Goal: Task Accomplishment & Management: Use online tool/utility

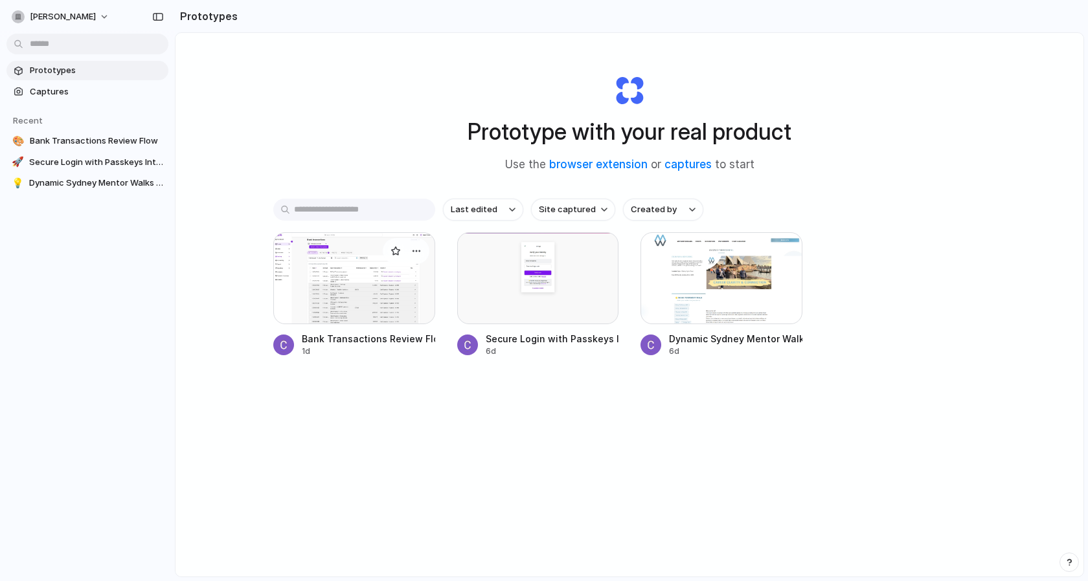
click at [324, 278] on div at bounding box center [354, 278] width 162 height 92
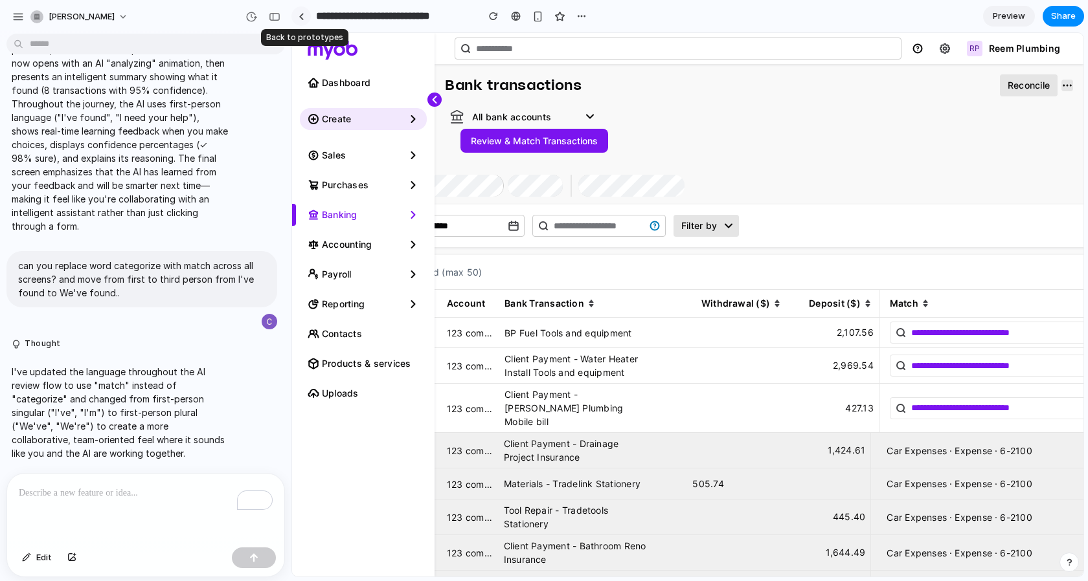
click at [304, 19] on link at bounding box center [300, 15] width 19 height 19
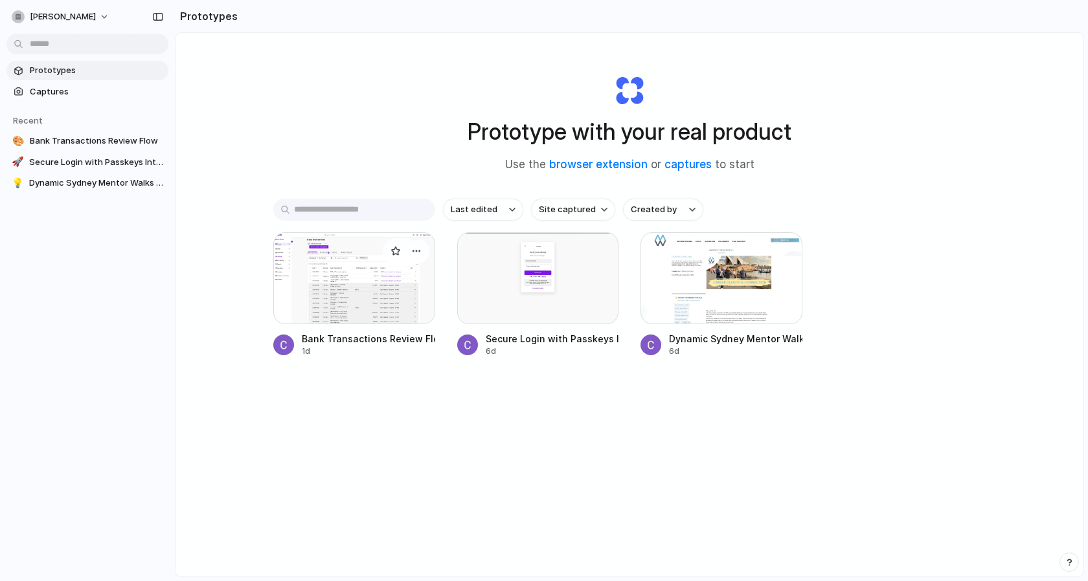
click at [363, 280] on div at bounding box center [354, 278] width 162 height 92
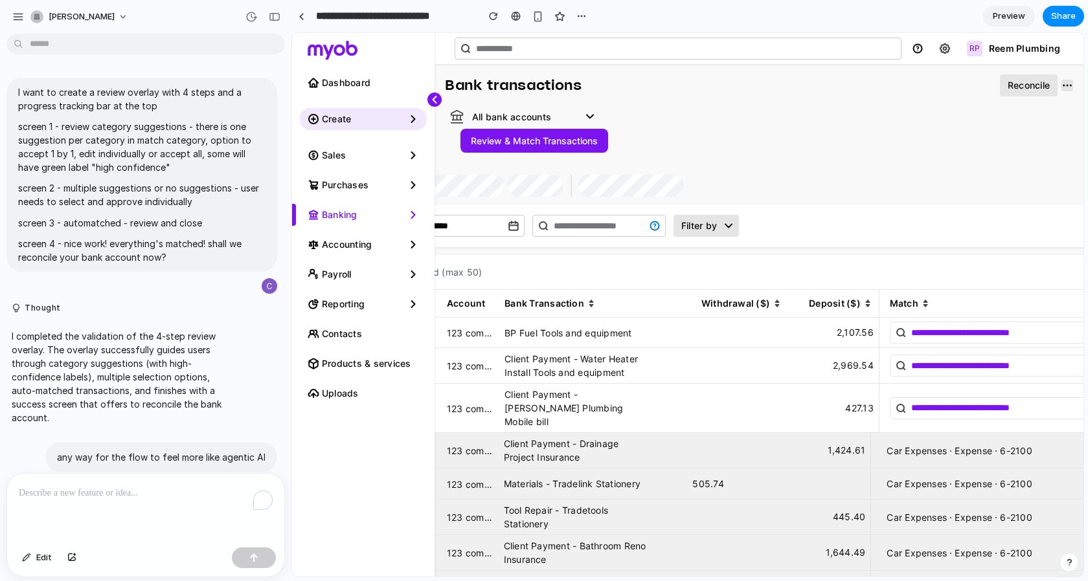
scroll to position [500, 0]
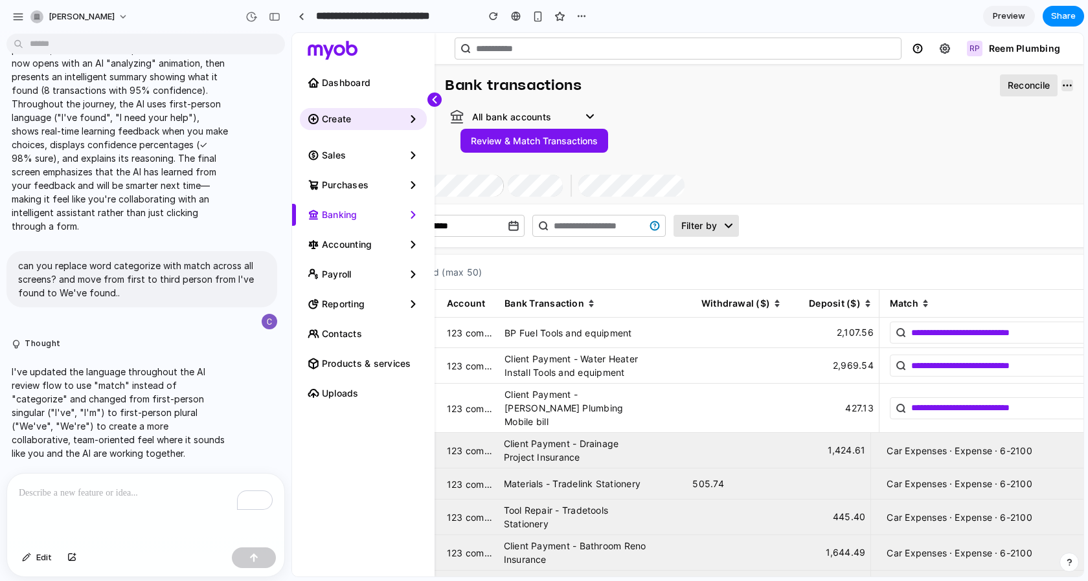
click at [1006, 20] on span "Preview" at bounding box center [1009, 16] width 32 height 13
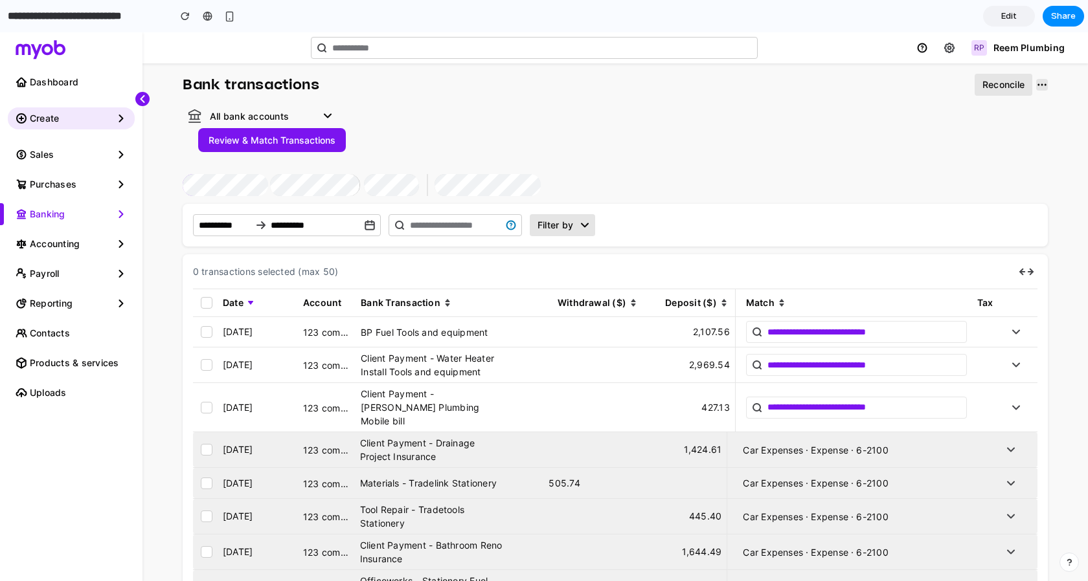
click at [311, 144] on button "Review & Match Transactions" at bounding box center [272, 140] width 148 height 24
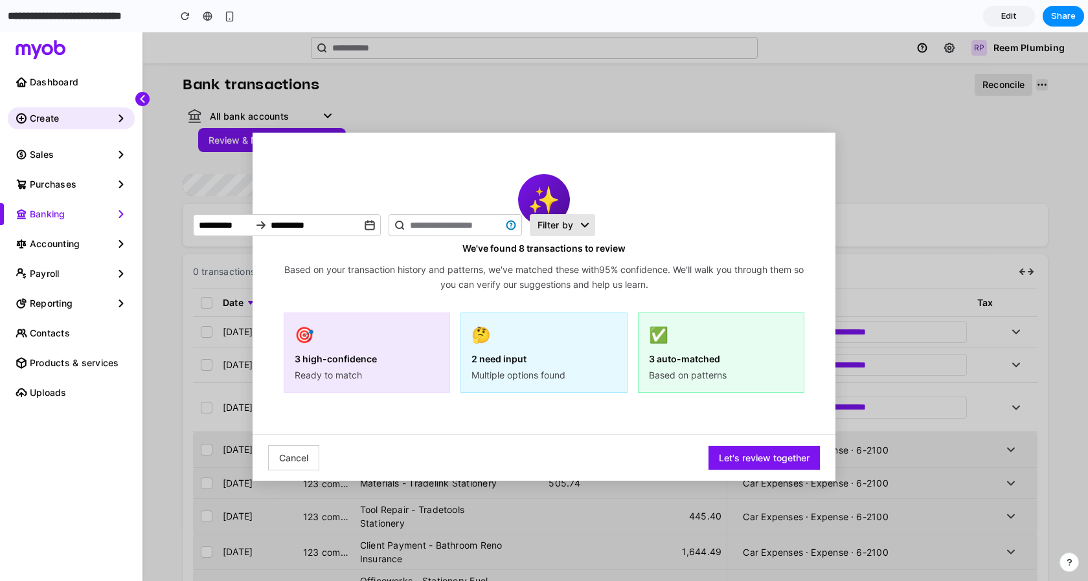
click at [739, 452] on button "Let's review together" at bounding box center [763, 458] width 111 height 24
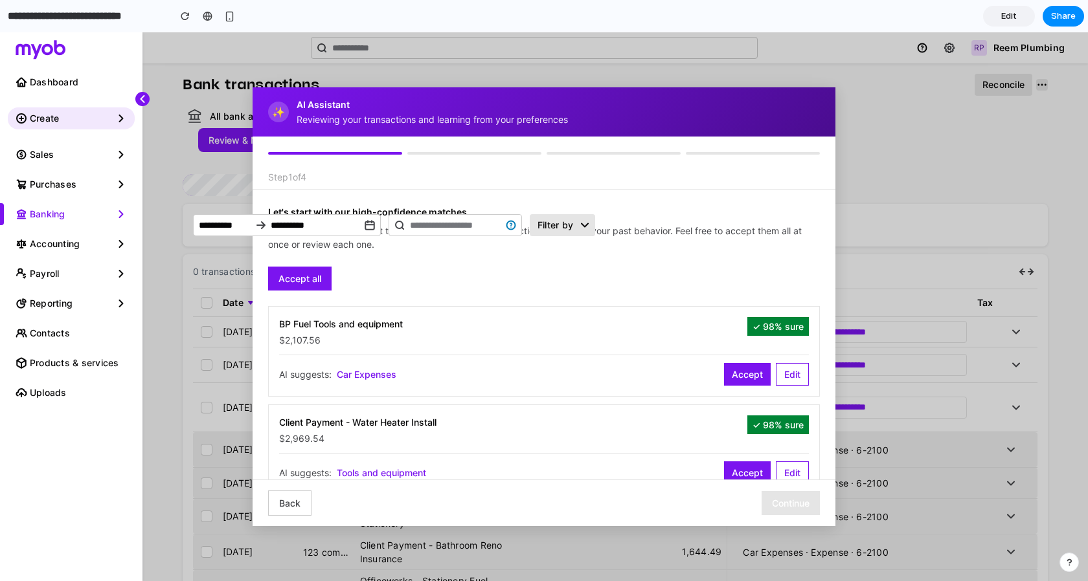
click at [443, 338] on div "$2,107.56" at bounding box center [513, 340] width 468 height 14
click at [519, 339] on div "$2,107.56" at bounding box center [513, 340] width 468 height 14
click at [525, 370] on div "AI suggests: Car Expenses Accept Edit" at bounding box center [544, 370] width 530 height 31
click at [593, 357] on div "AI suggests: Car Expenses Accept Edit" at bounding box center [544, 370] width 530 height 31
click at [729, 370] on button "Accept" at bounding box center [747, 374] width 47 height 23
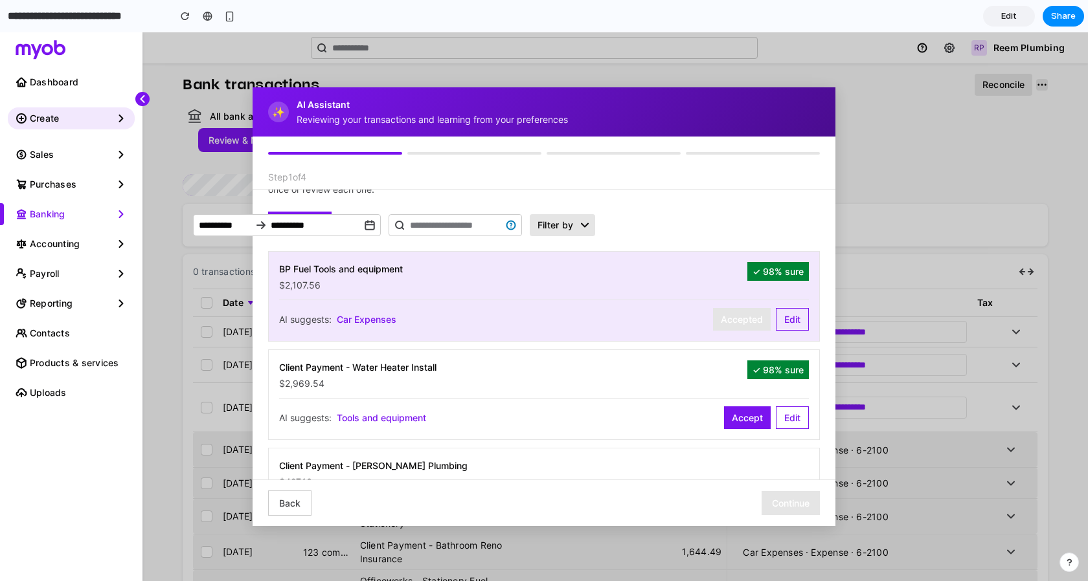
scroll to position [56, 0]
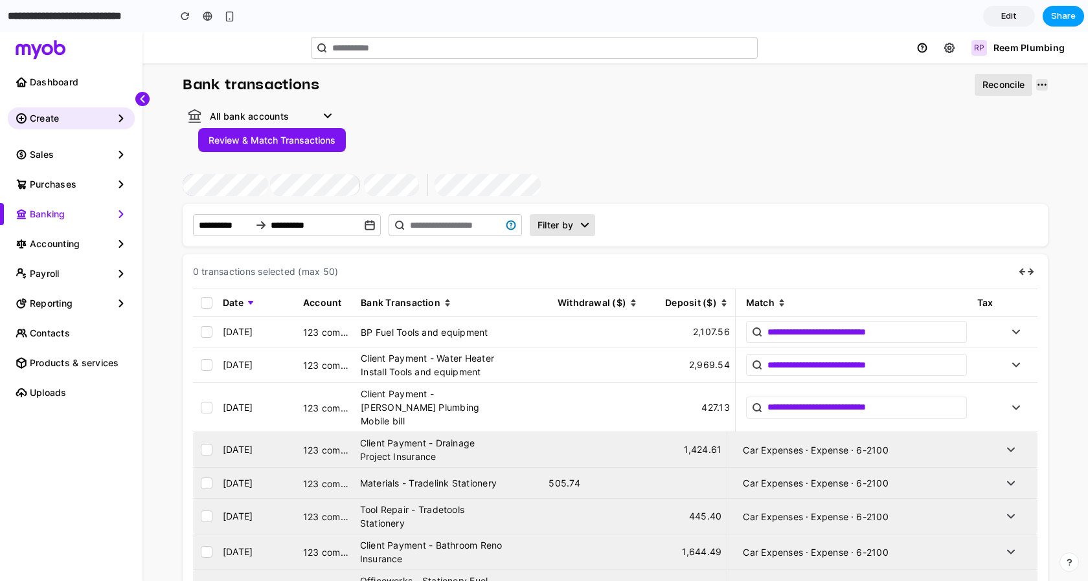
click at [1064, 16] on span "Share" at bounding box center [1063, 16] width 25 height 13
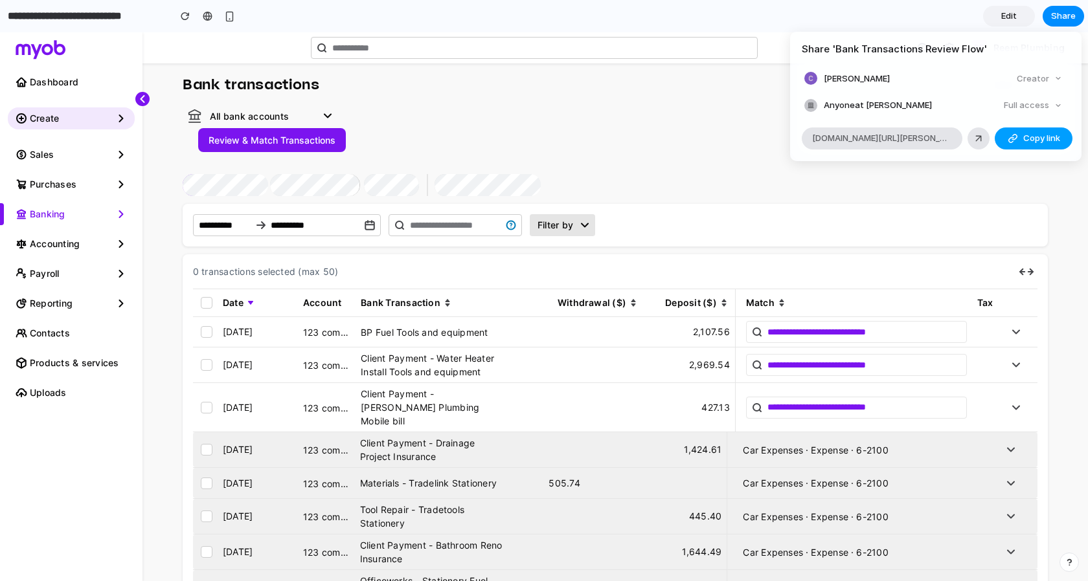
click at [1018, 135] on button "Copy link" at bounding box center [1034, 139] width 78 height 22
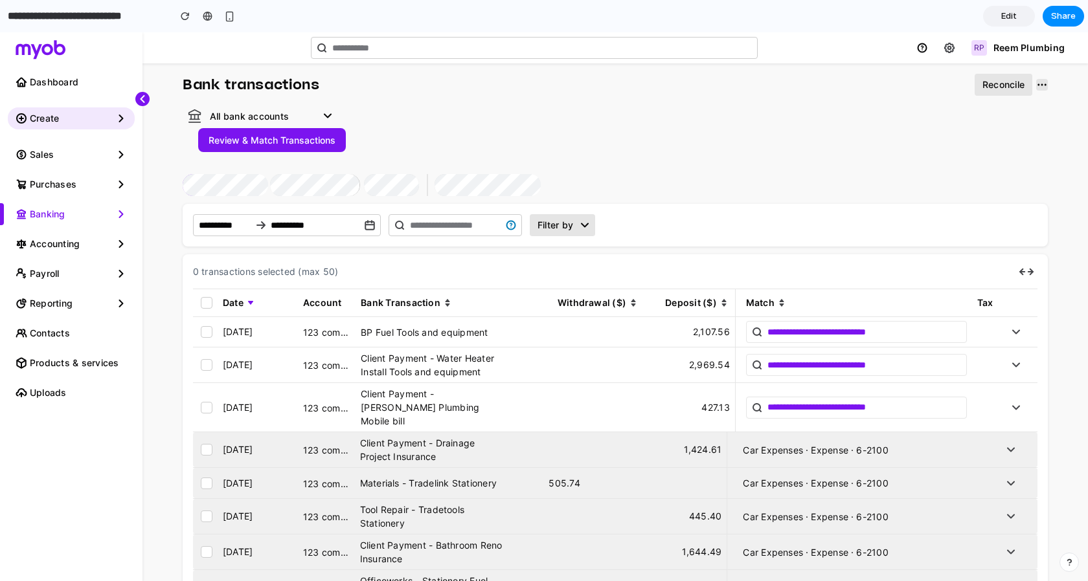
click at [581, 355] on div "Share ' Bank Transactions Review Flow ' [PERSON_NAME] Creator Anyone at [PERSON…" at bounding box center [544, 290] width 1088 height 581
click at [290, 142] on button "Review & Match Transactions" at bounding box center [272, 140] width 148 height 24
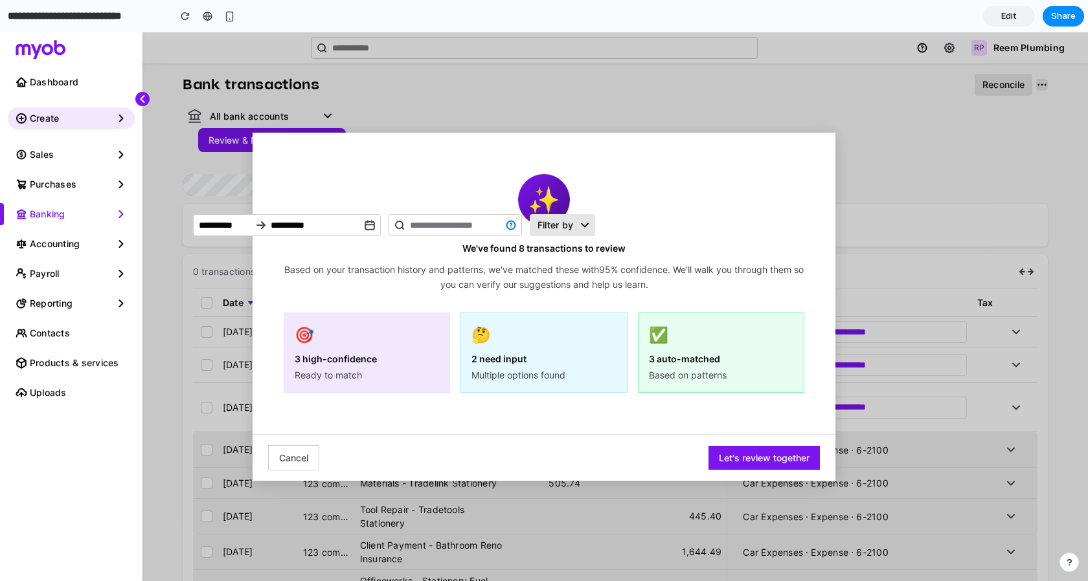
click at [548, 383] on div "🤔 2 need input Multiple options found" at bounding box center [543, 353] width 166 height 80
